Goal: Find specific fact: Find specific fact

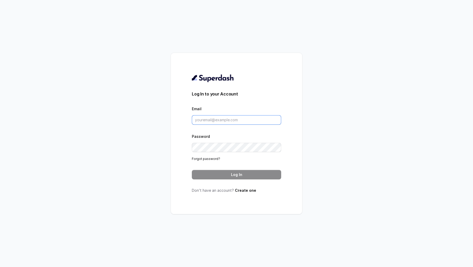
click at [239, 116] on input "Email" at bounding box center [236, 119] width 89 height 9
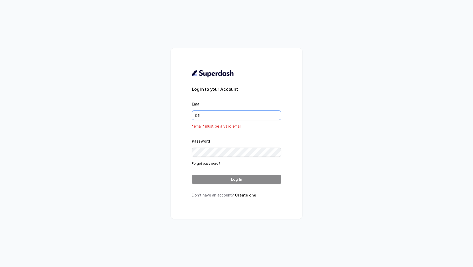
type input "[DOMAIN_NAME][EMAIL_ADDRESS][DOMAIN_NAME]"
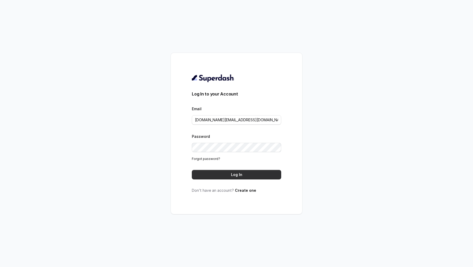
click at [247, 174] on button "Log In" at bounding box center [236, 174] width 89 height 9
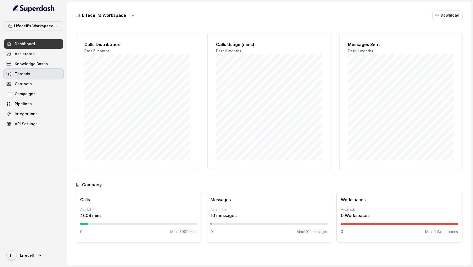
click at [37, 77] on link "Threads" at bounding box center [33, 73] width 59 height 9
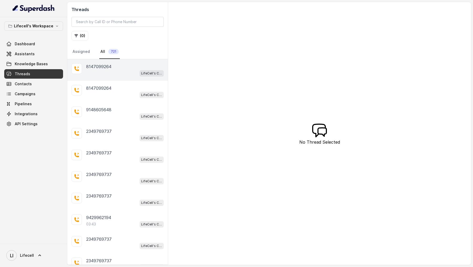
click at [123, 72] on div "LifeCell's Call Assistant" at bounding box center [124, 73] width 77 height 7
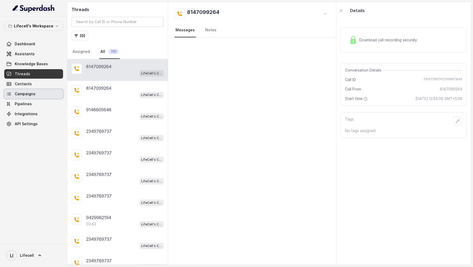
click at [33, 96] on link "Campaigns" at bounding box center [33, 93] width 59 height 9
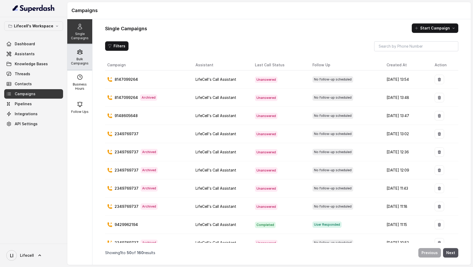
click at [89, 67] on div "Bulk Campaigns" at bounding box center [79, 56] width 25 height 25
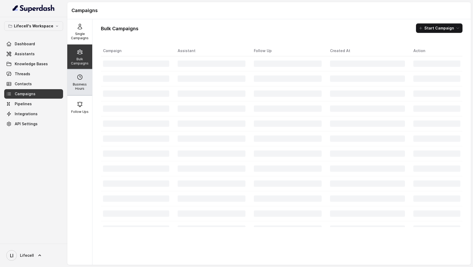
click at [89, 80] on div "Business Hours" at bounding box center [79, 82] width 25 height 25
select select "[GEOGRAPHIC_DATA]/[GEOGRAPHIC_DATA]"
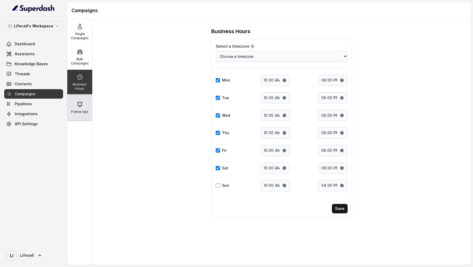
click at [85, 106] on div "Follow Ups" at bounding box center [79, 107] width 25 height 25
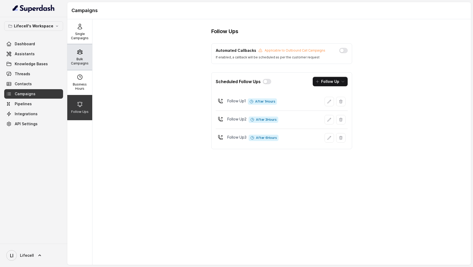
click at [80, 49] on icon at bounding box center [80, 52] width 6 height 6
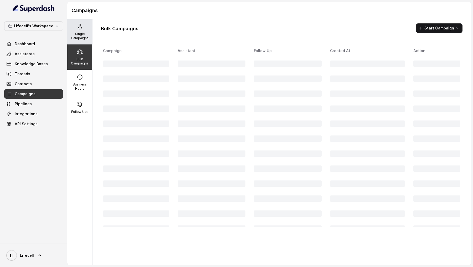
click at [82, 31] on div "Single Campaigns" at bounding box center [79, 31] width 25 height 25
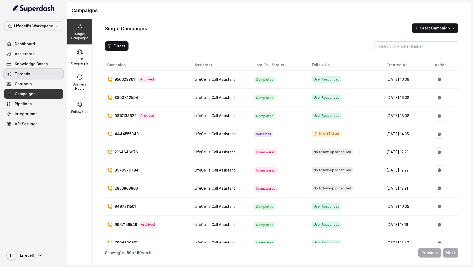
click at [35, 71] on link "Threads" at bounding box center [33, 73] width 59 height 9
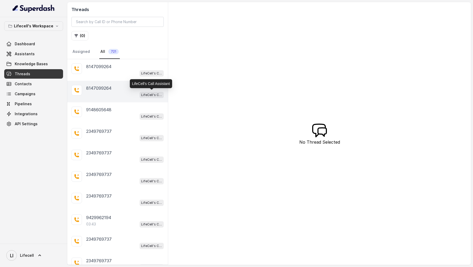
click at [134, 93] on div "LifeCell's Call Assistant" at bounding box center [124, 94] width 77 height 7
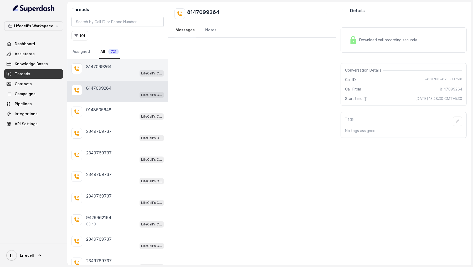
click at [134, 64] on div "8147099264" at bounding box center [124, 66] width 77 height 6
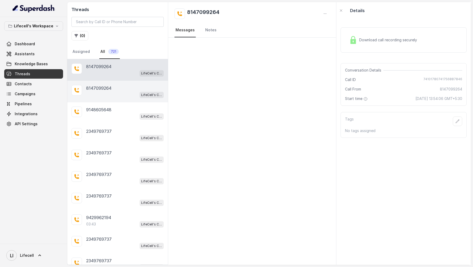
click at [133, 91] on div "LifeCell's Call Assistant" at bounding box center [124, 94] width 77 height 7
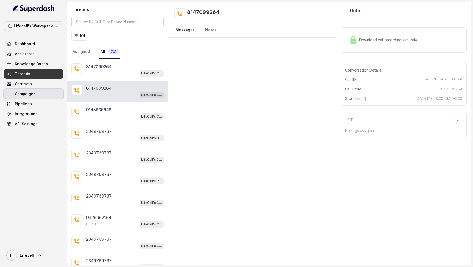
click at [34, 91] on span "Campaigns" at bounding box center [25, 93] width 21 height 5
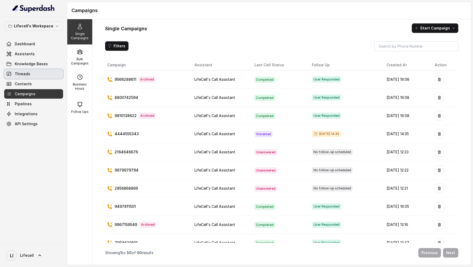
click at [131, 95] on p "8800742594" at bounding box center [127, 97] width 24 height 5
copy p "8800742594"
click at [411, 45] on input "search" at bounding box center [416, 45] width 84 height 9
paste input "8800742594"
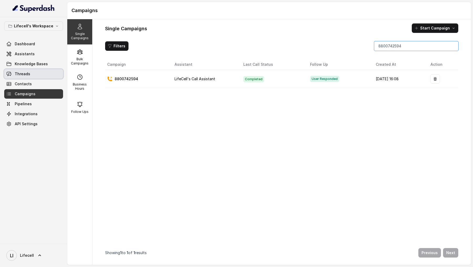
type input "8800742594"
click at [26, 73] on span "Threads" at bounding box center [22, 73] width 15 height 5
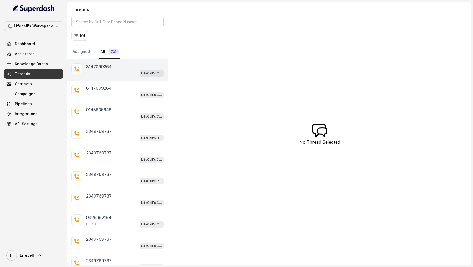
click at [122, 75] on div "LifeCell's Call Assistant" at bounding box center [124, 73] width 77 height 7
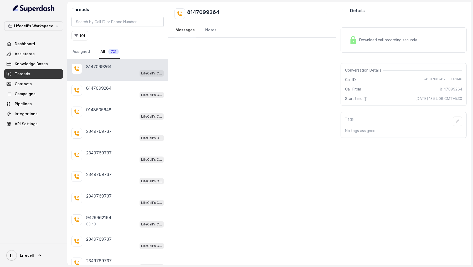
click at [447, 77] on span "74101780741756887846" at bounding box center [442, 79] width 39 height 5
copy span "74101780741756887846"
click at [100, 96] on div "LifeCell's Call Assistant" at bounding box center [124, 94] width 77 height 7
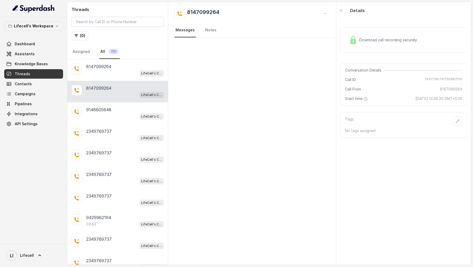
click at [429, 81] on span "74101780741756887510" at bounding box center [443, 79] width 38 height 5
click at [430, 77] on span "74101780741756887510" at bounding box center [443, 79] width 38 height 5
copy span "74101780741756887510"
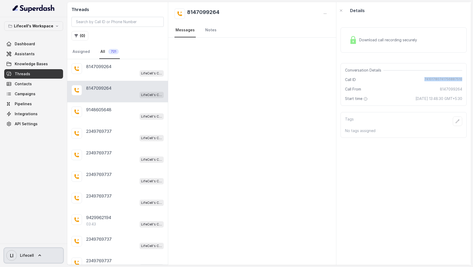
click at [37, 253] on icon at bounding box center [39, 254] width 5 height 5
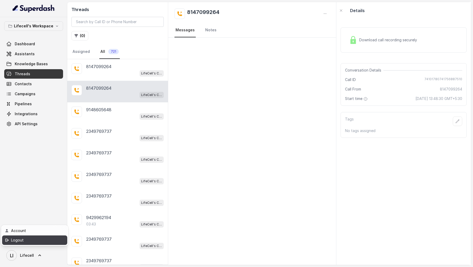
click at [37, 242] on div "Logout" at bounding box center [33, 240] width 45 height 6
